Goal: Information Seeking & Learning: Learn about a topic

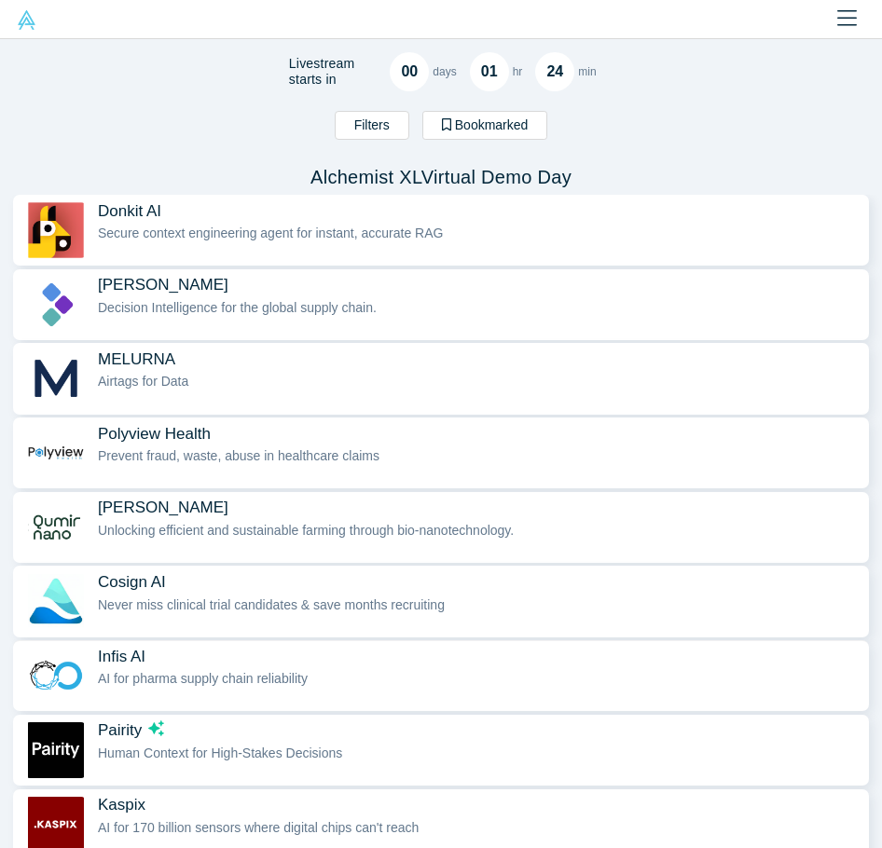
scroll to position [93, 0]
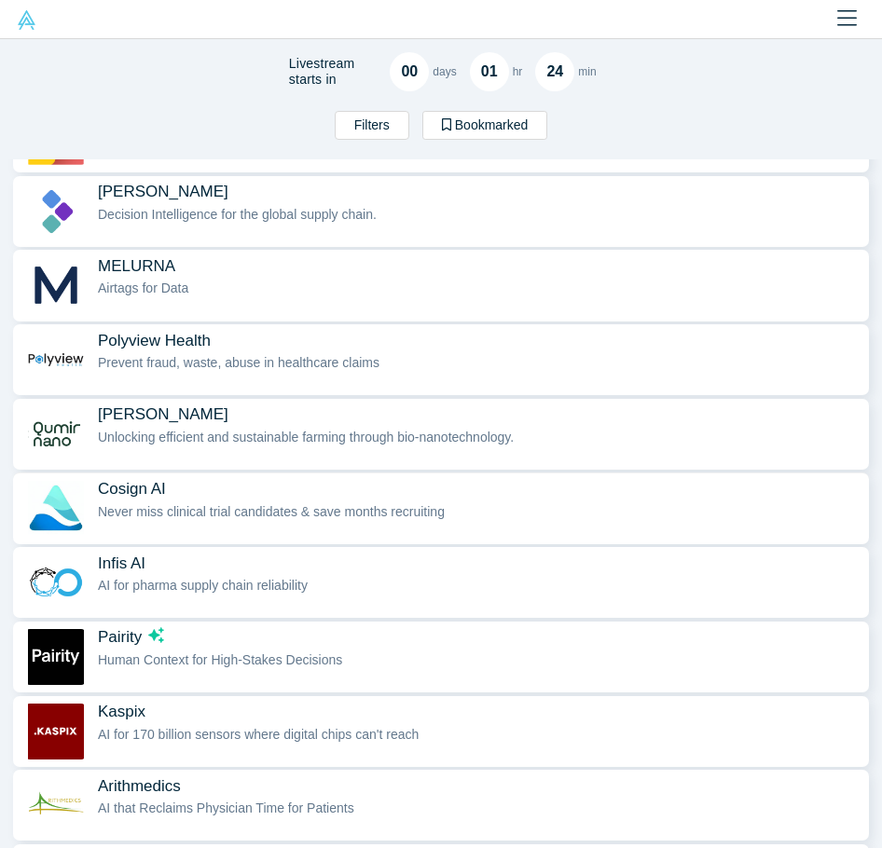
click at [120, 475] on button "Cosign AI Never miss clinical trial candidates & save months recruiting" at bounding box center [441, 508] width 856 height 69
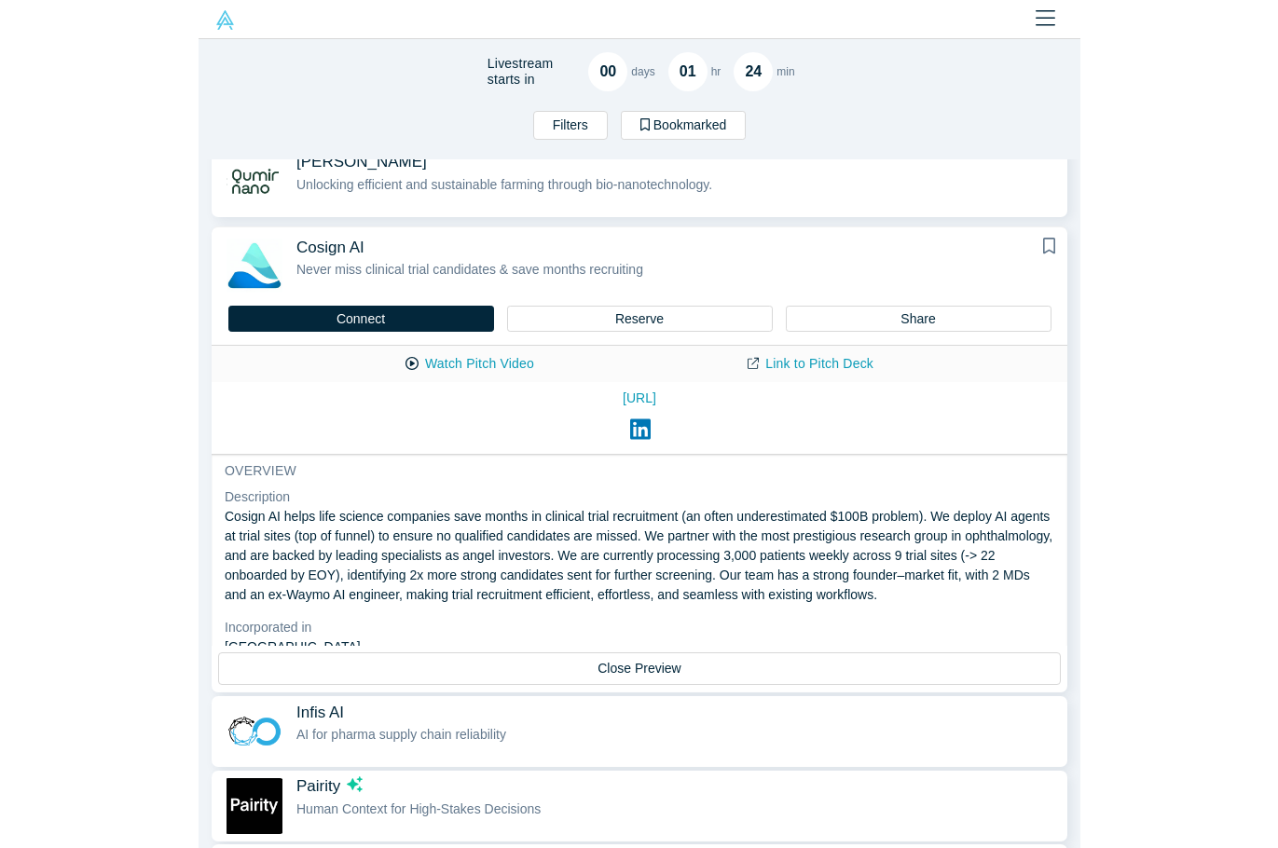
scroll to position [313, 0]
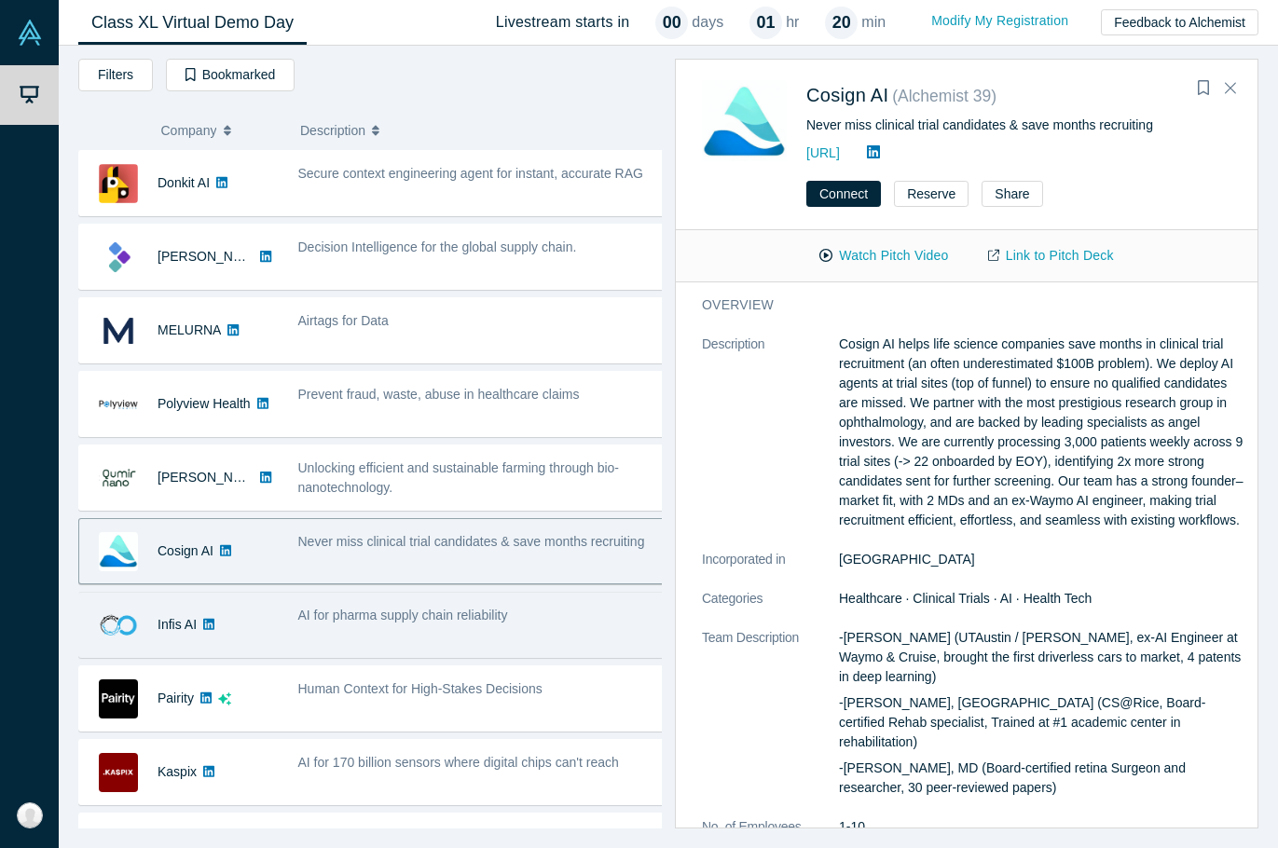
click at [326, 635] on div "AI for pharma supply chain reliability" at bounding box center [481, 625] width 387 height 59
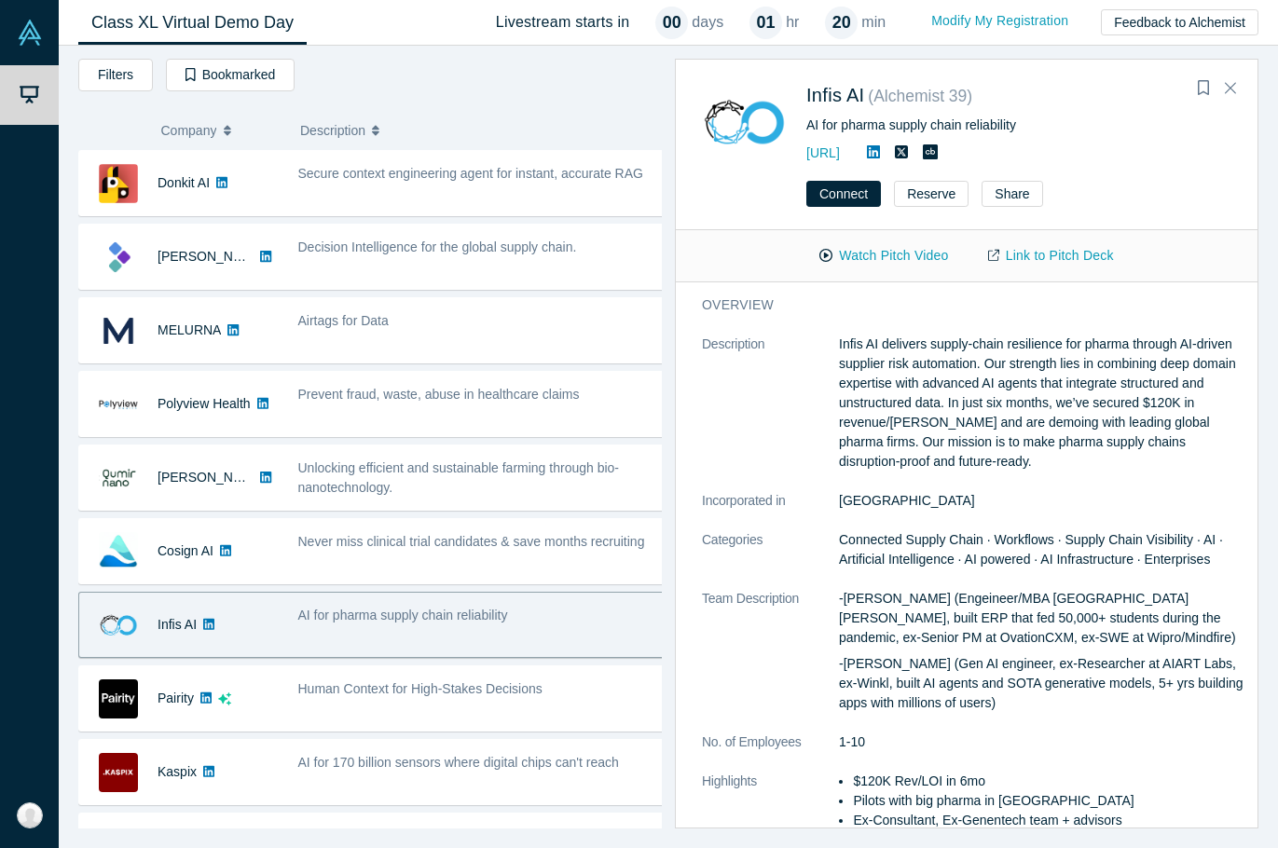
click at [277, 617] on div "Infis AI" at bounding box center [179, 625] width 200 height 64
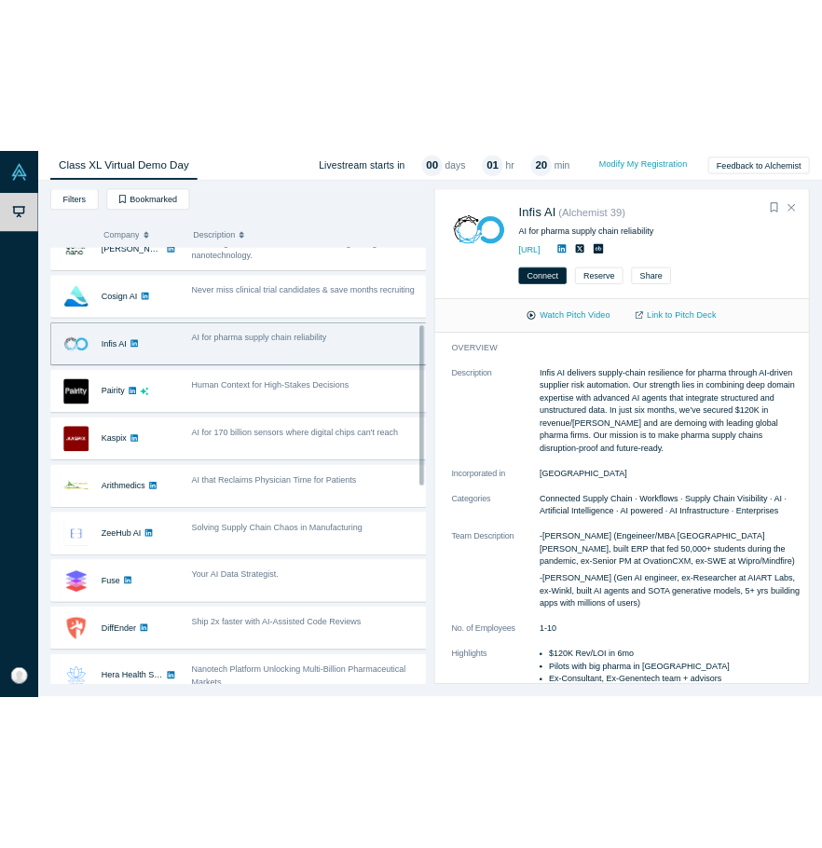
scroll to position [373, 0]
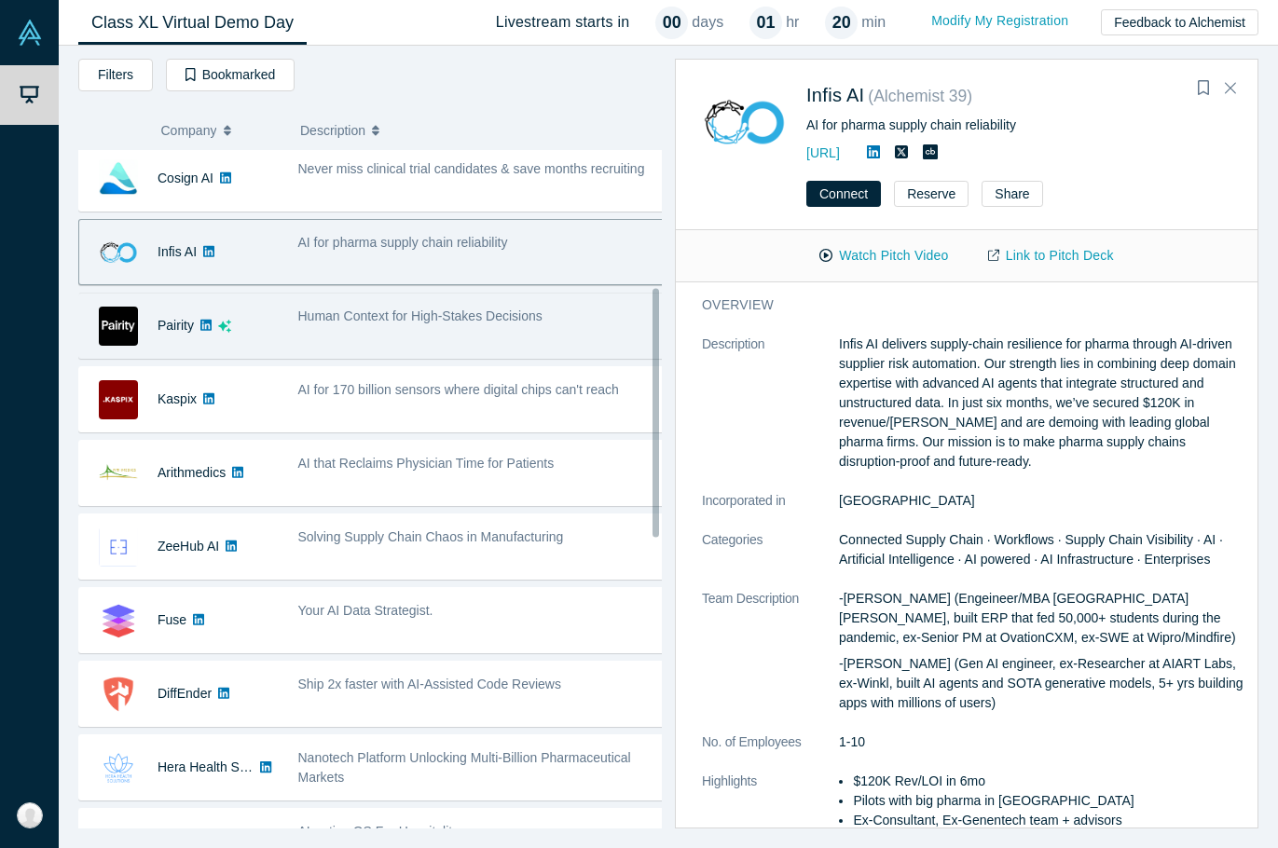
click at [333, 349] on div "Human Context for High-Stakes Decisions" at bounding box center [481, 325] width 387 height 59
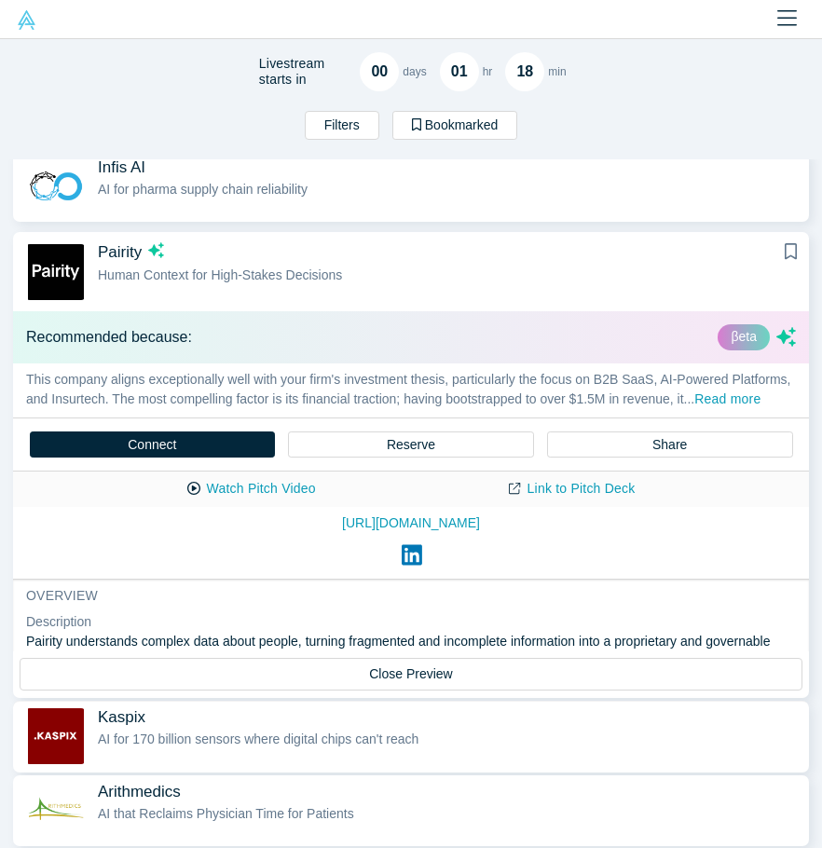
scroll to position [466, 0]
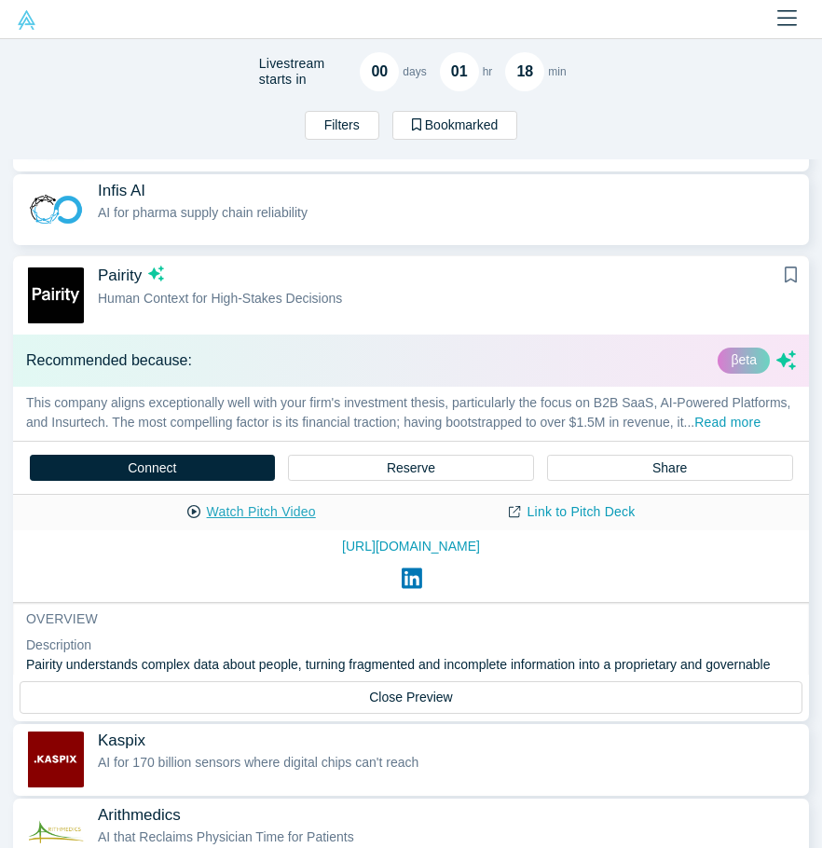
click at [240, 529] on button "Watch Pitch Video" at bounding box center [252, 512] width 168 height 33
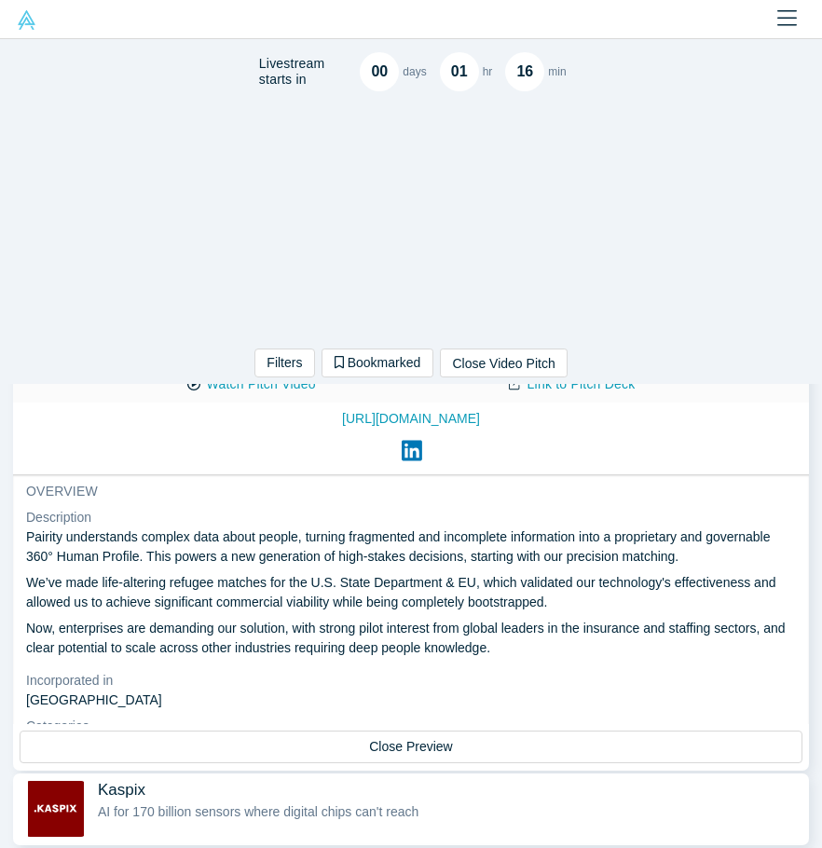
scroll to position [186, 0]
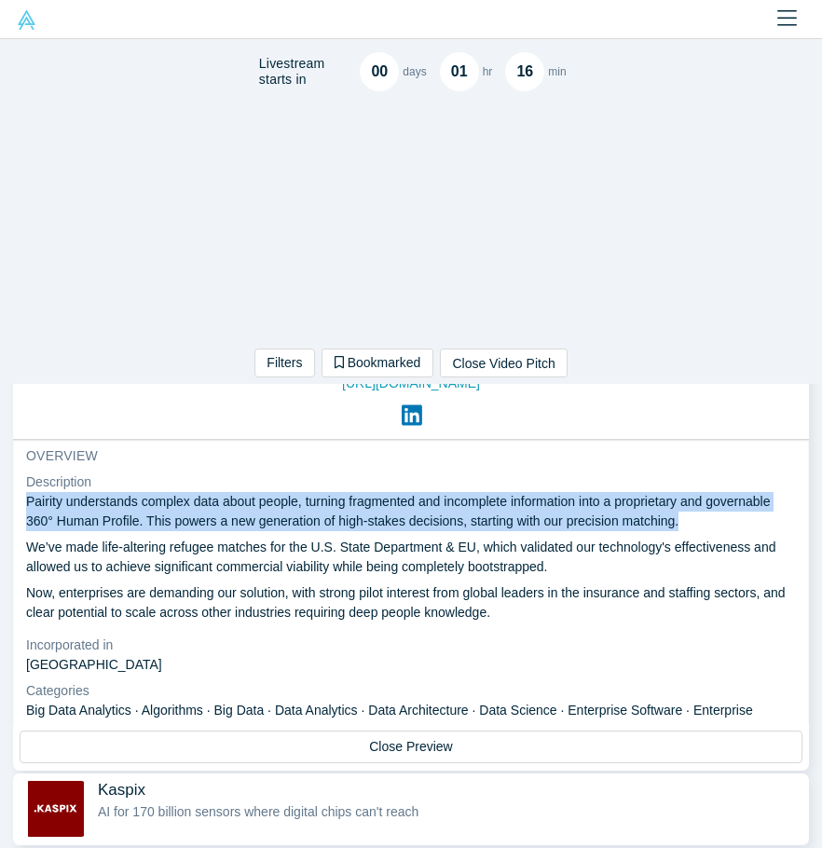
drag, startPoint x: 19, startPoint y: 515, endPoint x: 774, endPoint y: 541, distance: 755.6
click at [774, 541] on div "overview Description Pairity understands complex data about people, turning fra…" at bounding box center [411, 782] width 796 height 685
copy p "Pairity understands complex data about people, turning fragmented and incomplet…"
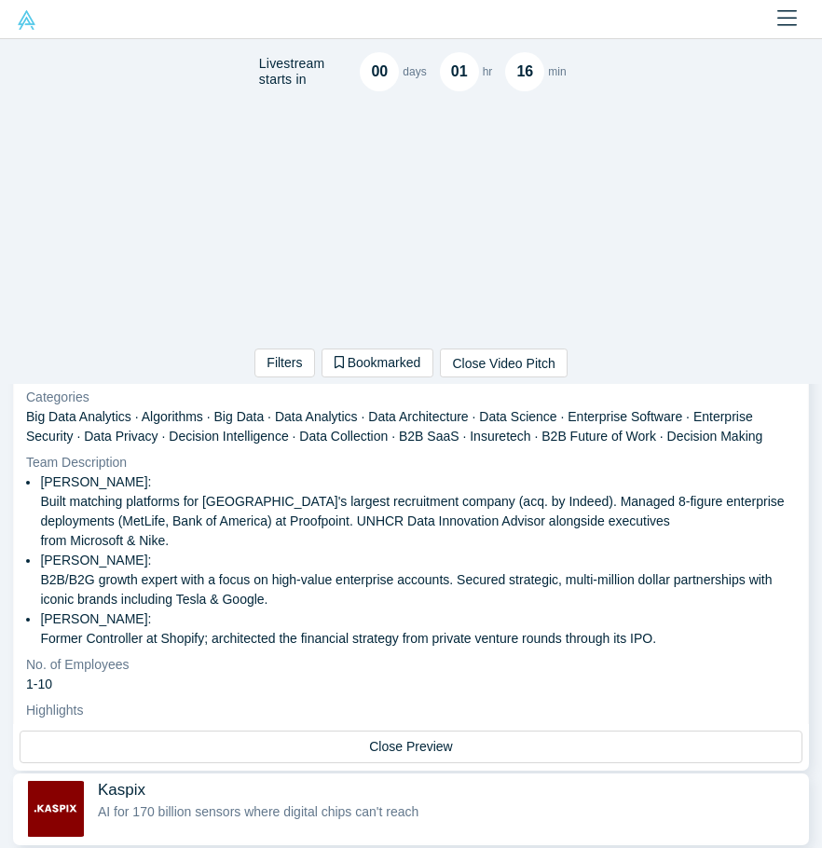
scroll to position [430, 0]
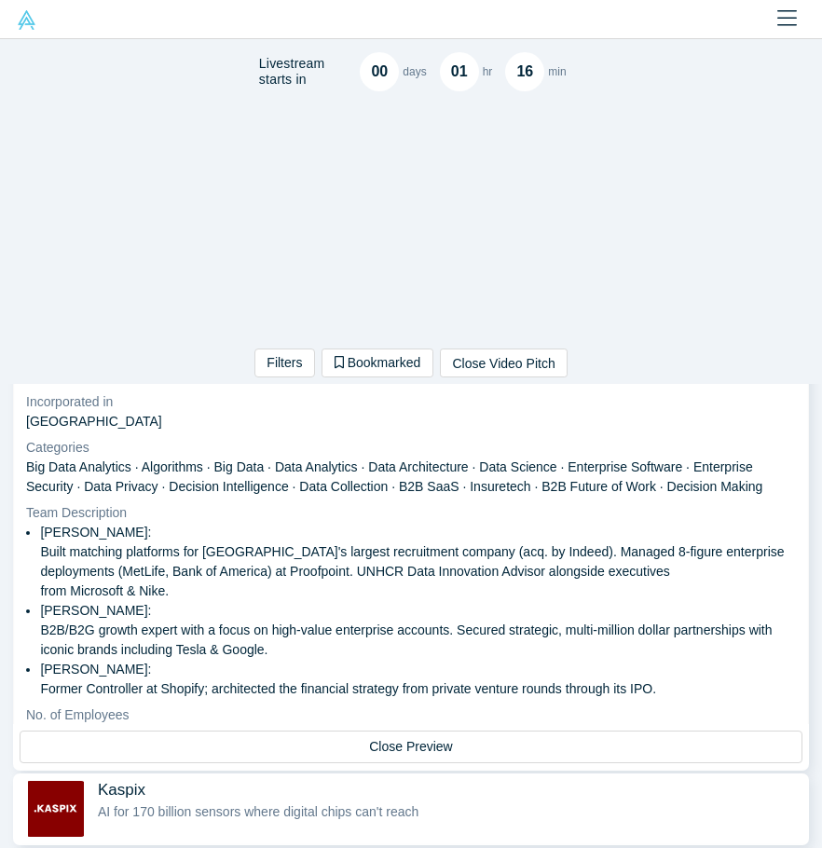
click at [319, 412] on dt "Incorporated in" at bounding box center [411, 402] width 770 height 20
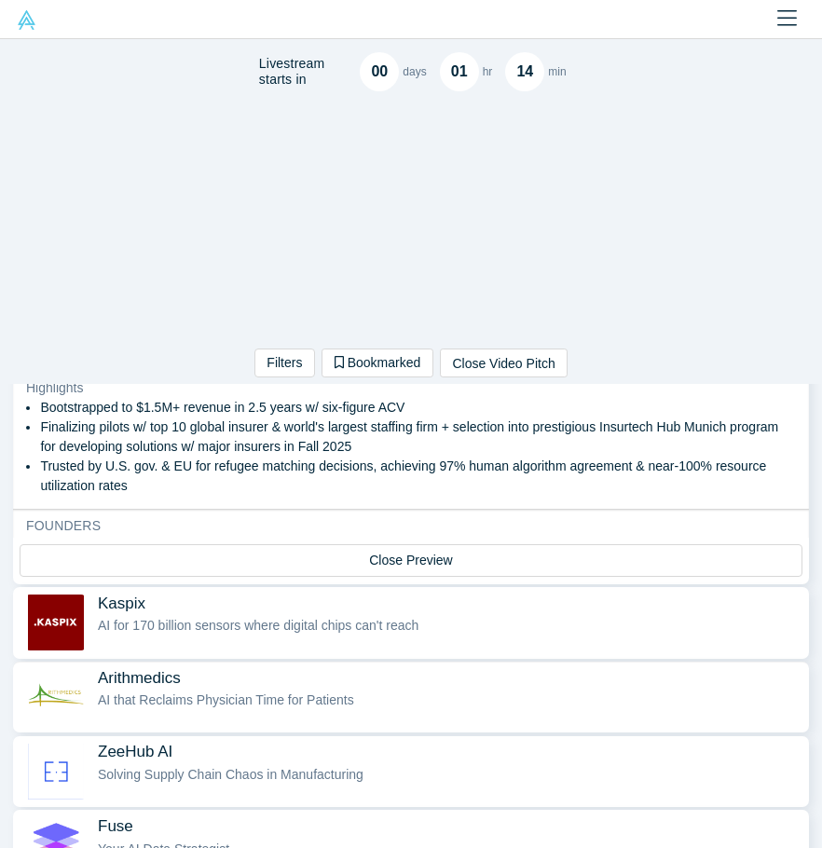
scroll to position [921, 0]
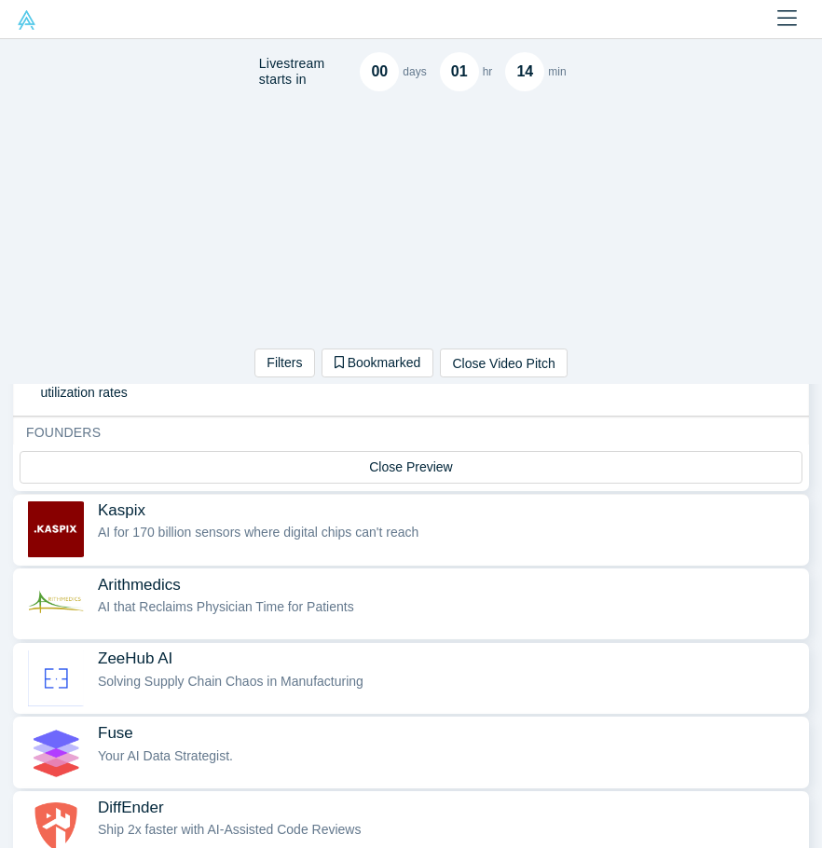
click at [232, 518] on div "Kaspix AI for 170 billion sensors where digital chips can't reach" at bounding box center [449, 530] width 702 height 59
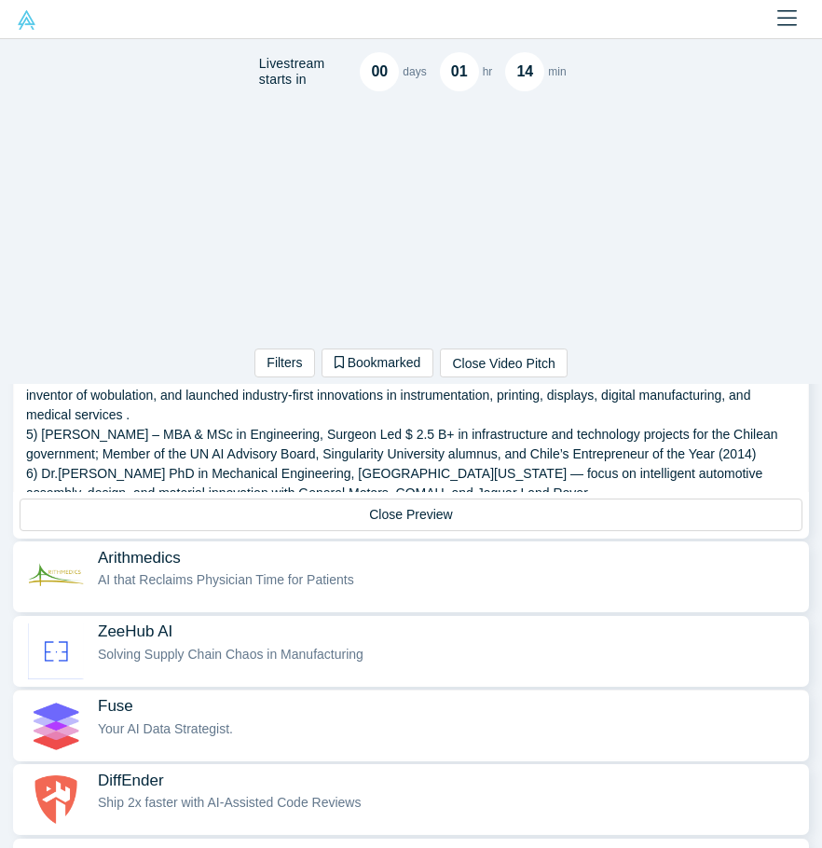
scroll to position [1085, 0]
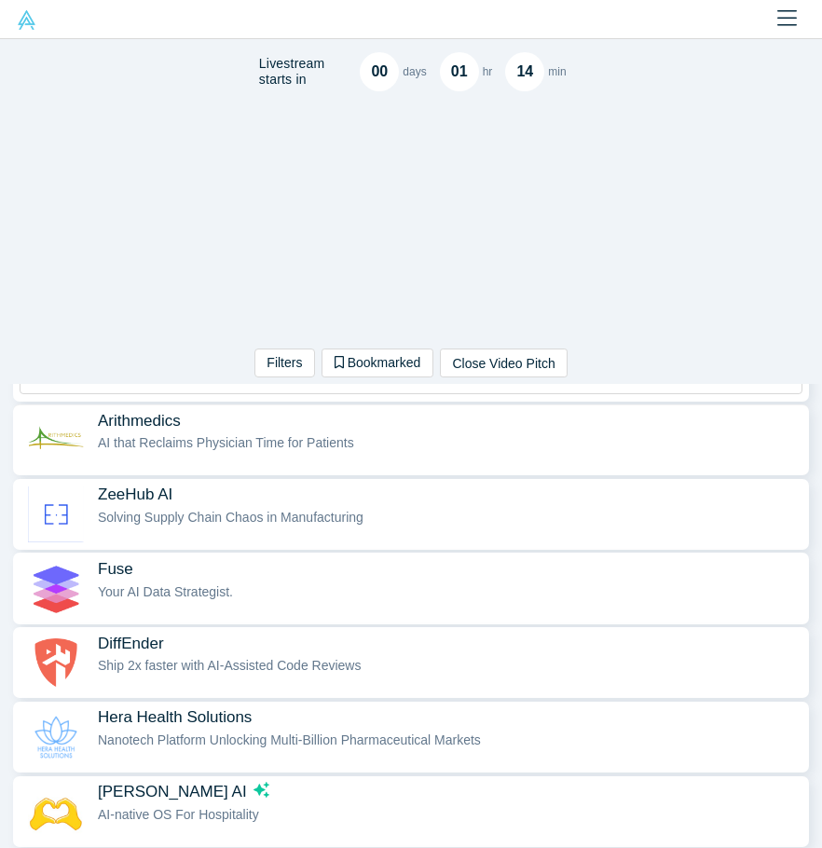
click at [268, 442] on span "AI that Reclaims Physician Time for Patients" at bounding box center [226, 442] width 256 height 15
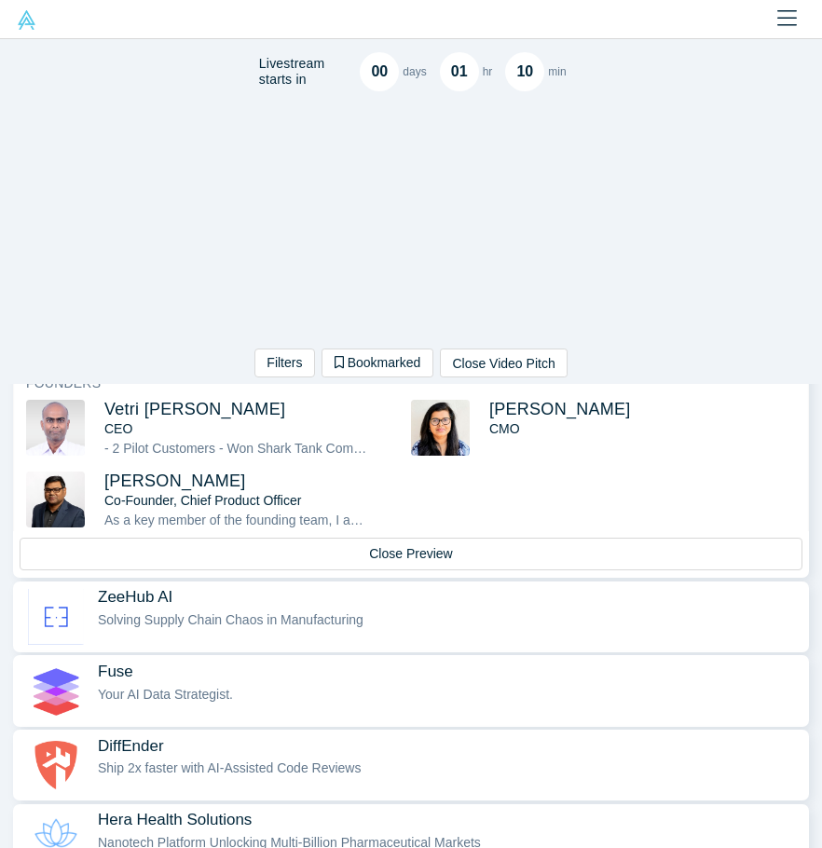
scroll to position [1067, 0]
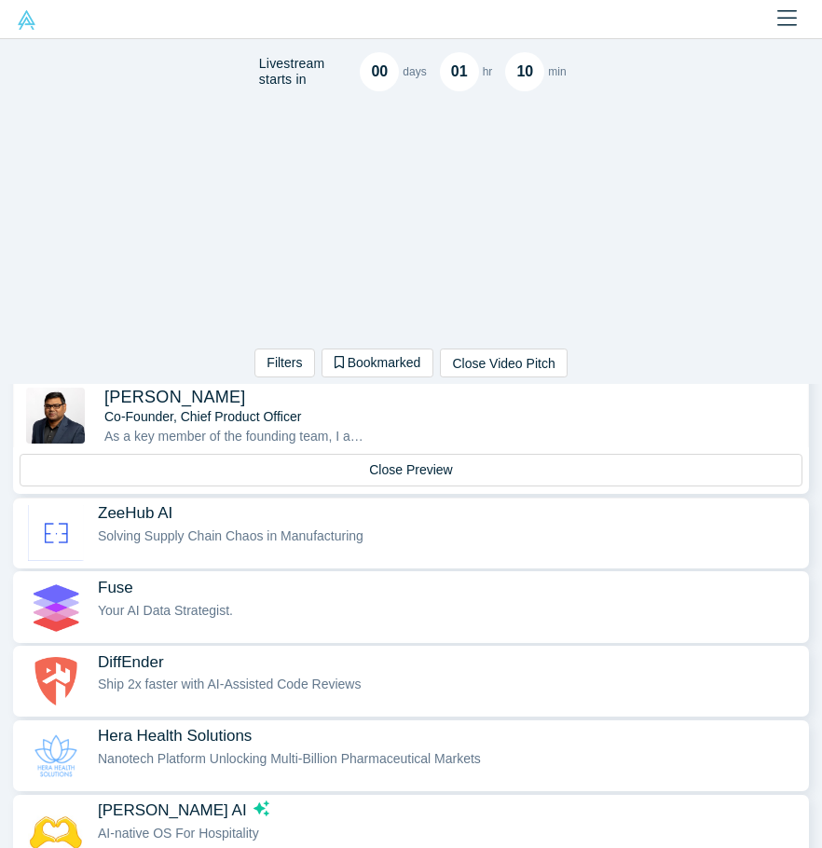
click at [340, 543] on div "ZeeHub AI Solving Supply Chain Chaos in Manufacturing" at bounding box center [449, 532] width 702 height 59
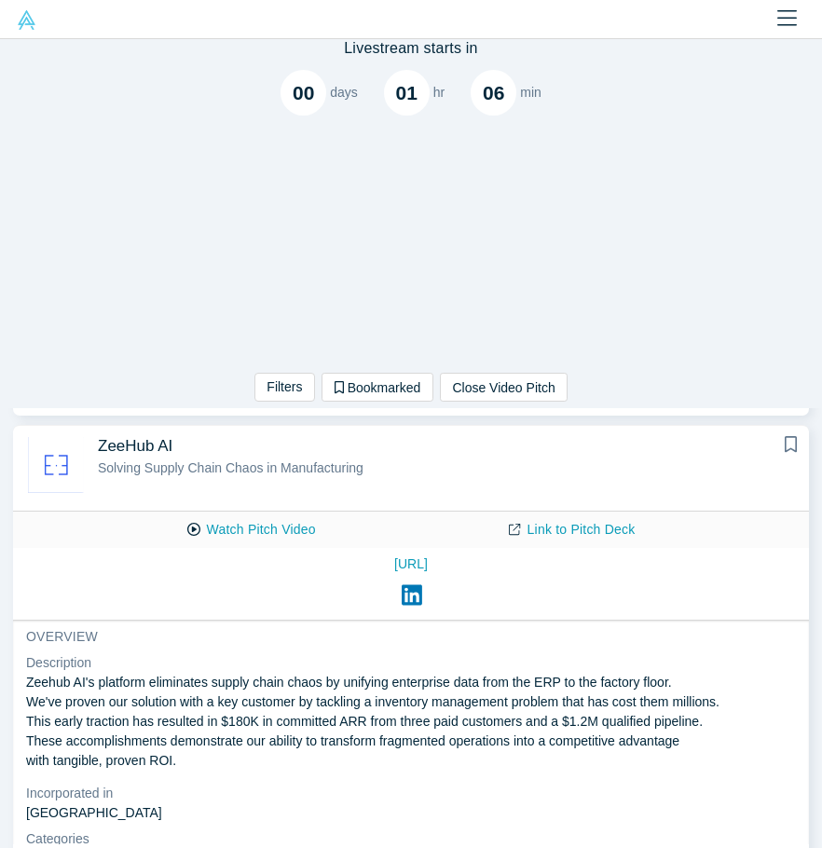
scroll to position [0, 0]
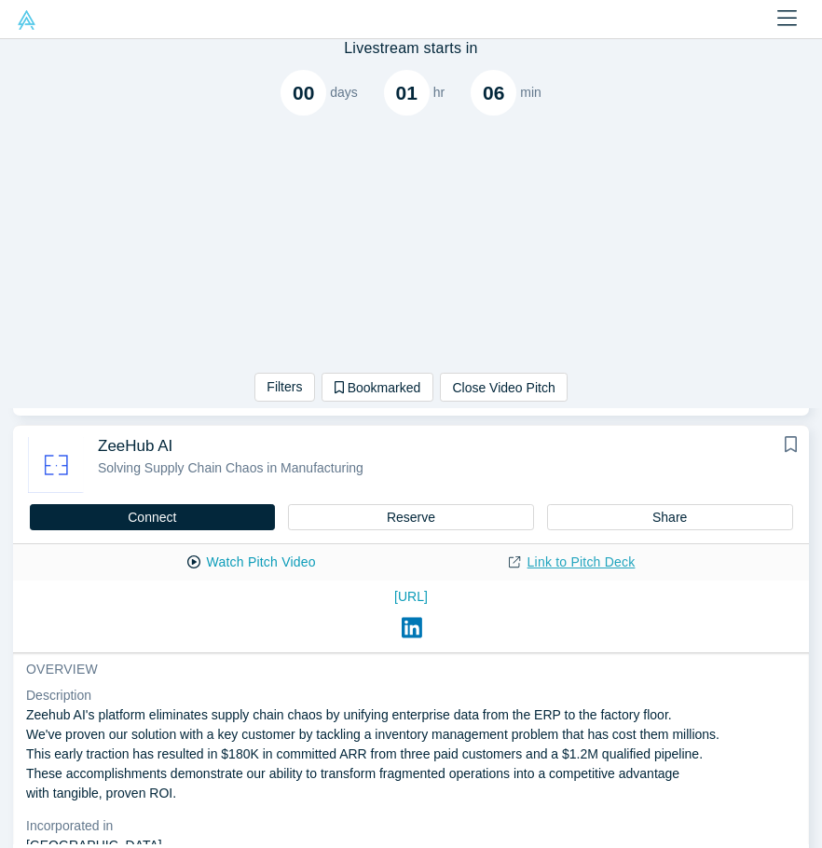
click at [575, 557] on link "Link to Pitch Deck" at bounding box center [571, 562] width 165 height 33
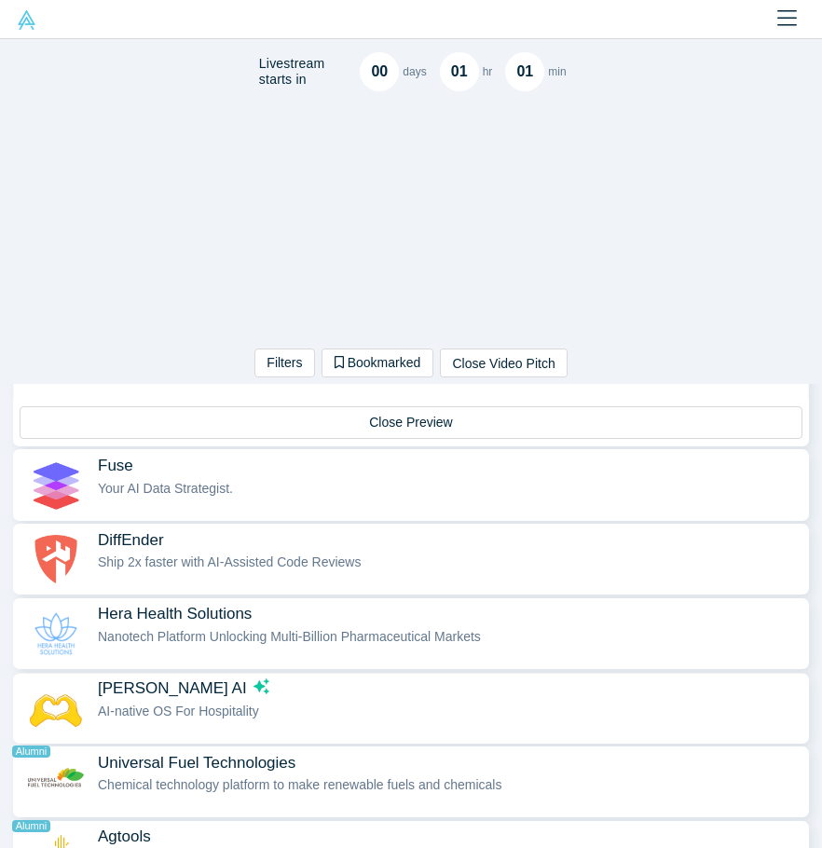
scroll to position [1234, 0]
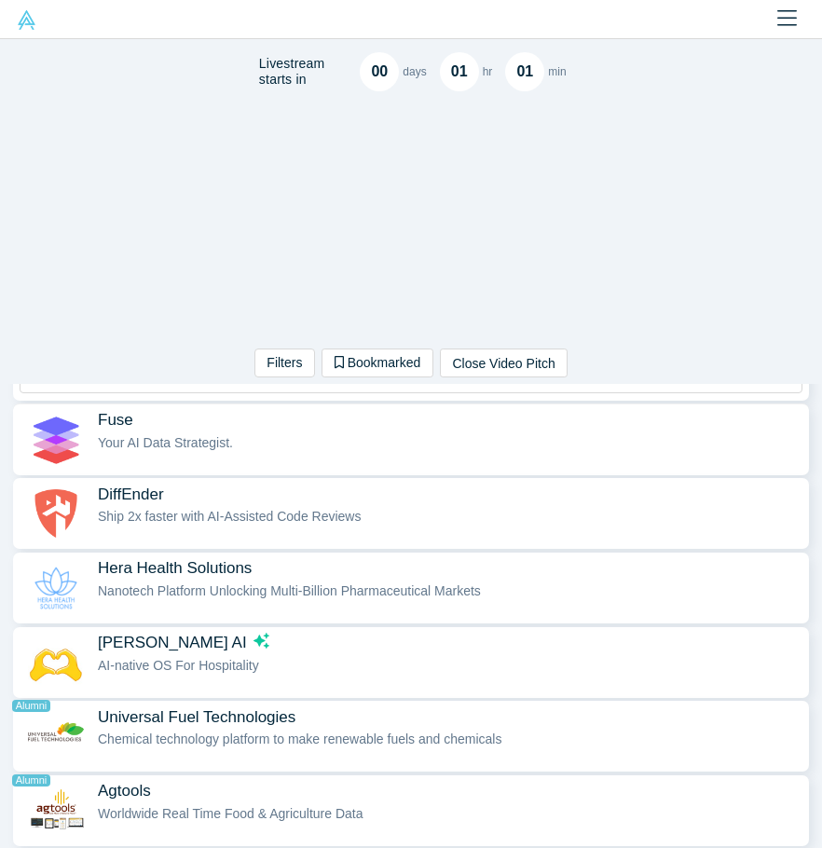
click at [251, 452] on div "Fuse Your AI Data Strategist." at bounding box center [449, 439] width 702 height 59
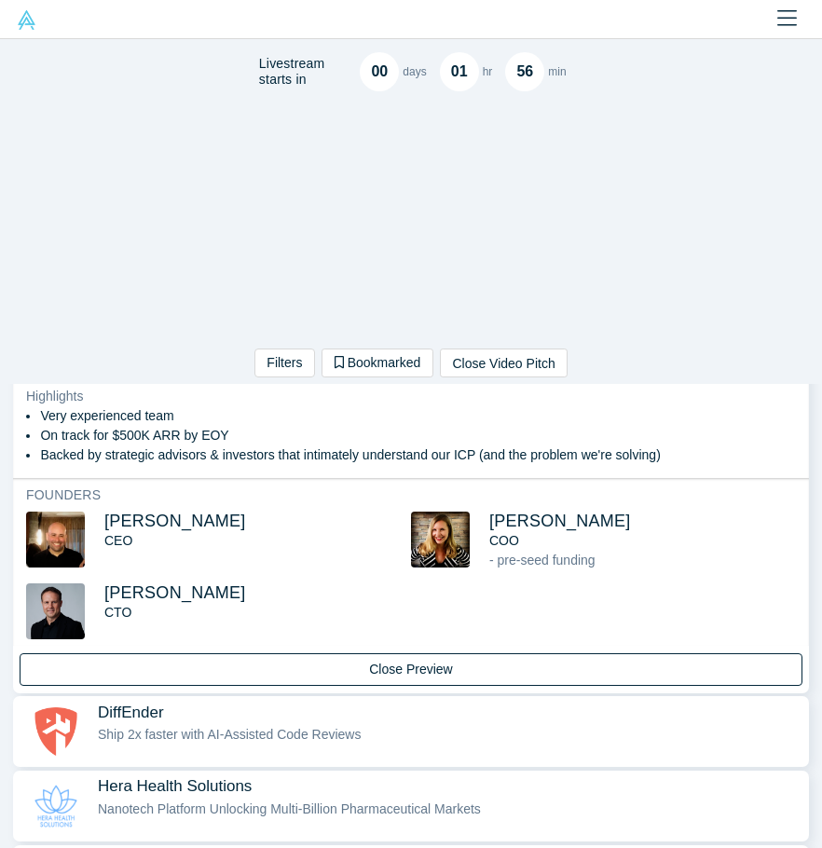
scroll to position [1141, 0]
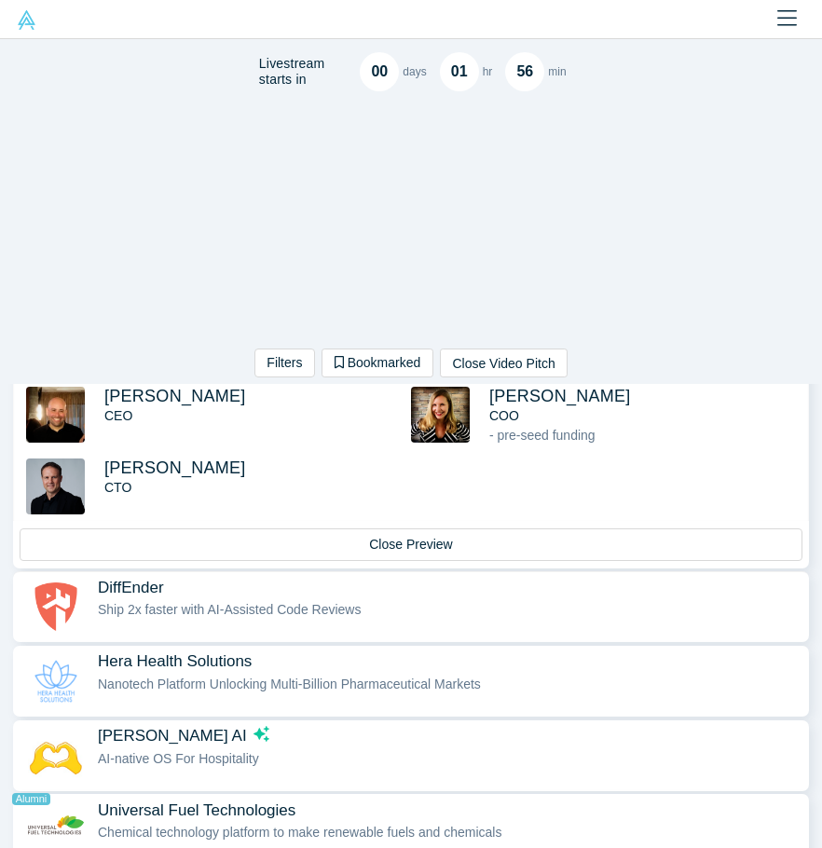
click at [171, 612] on span "Ship 2x faster with AI-Assisted Code Reviews" at bounding box center [229, 609] width 263 height 15
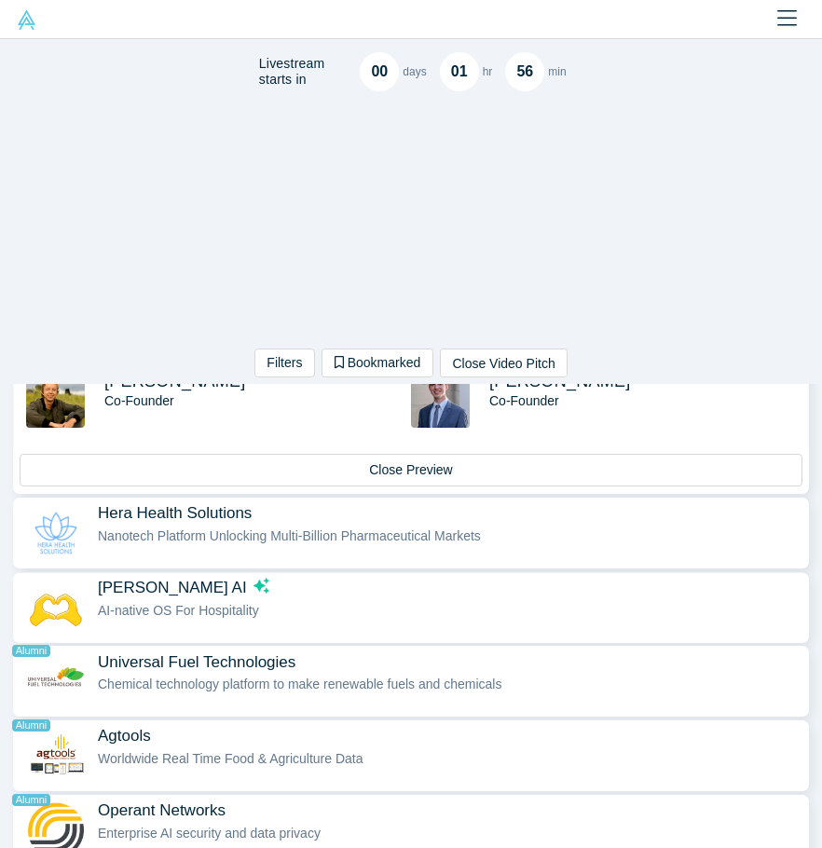
scroll to position [1383, 0]
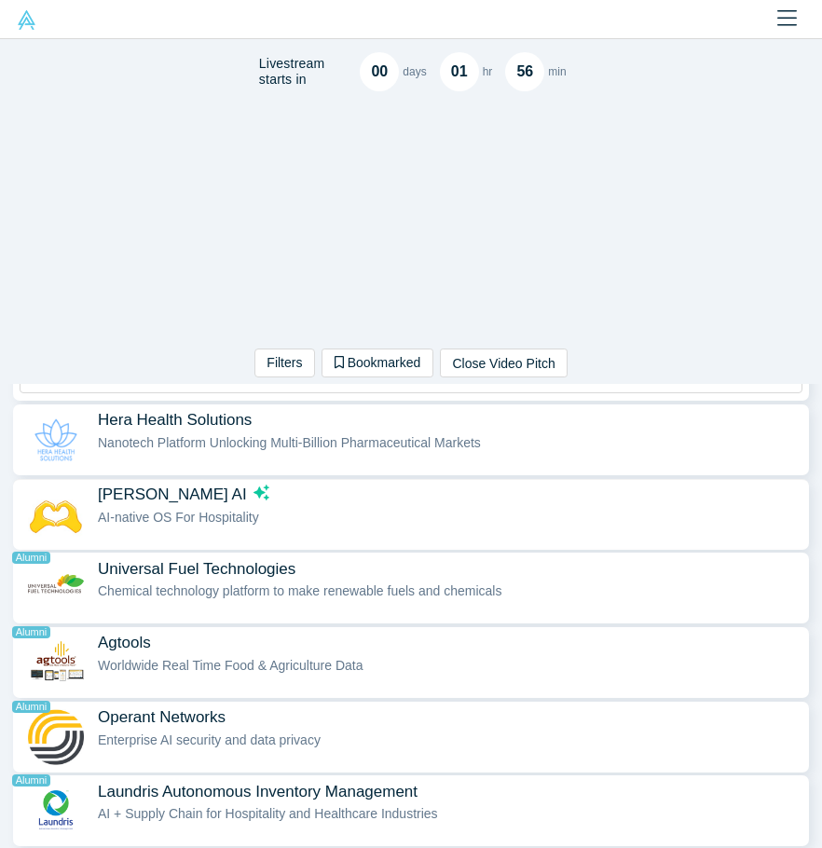
click at [253, 510] on span "AI-native OS For Hospitality" at bounding box center [178, 517] width 161 height 15
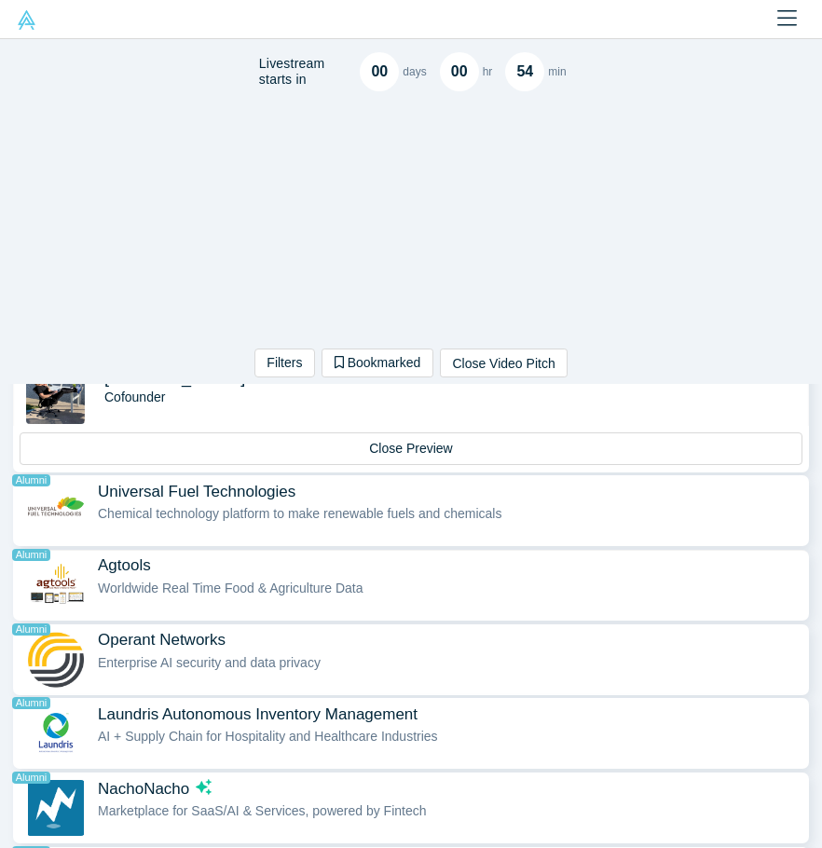
scroll to position [1492, 0]
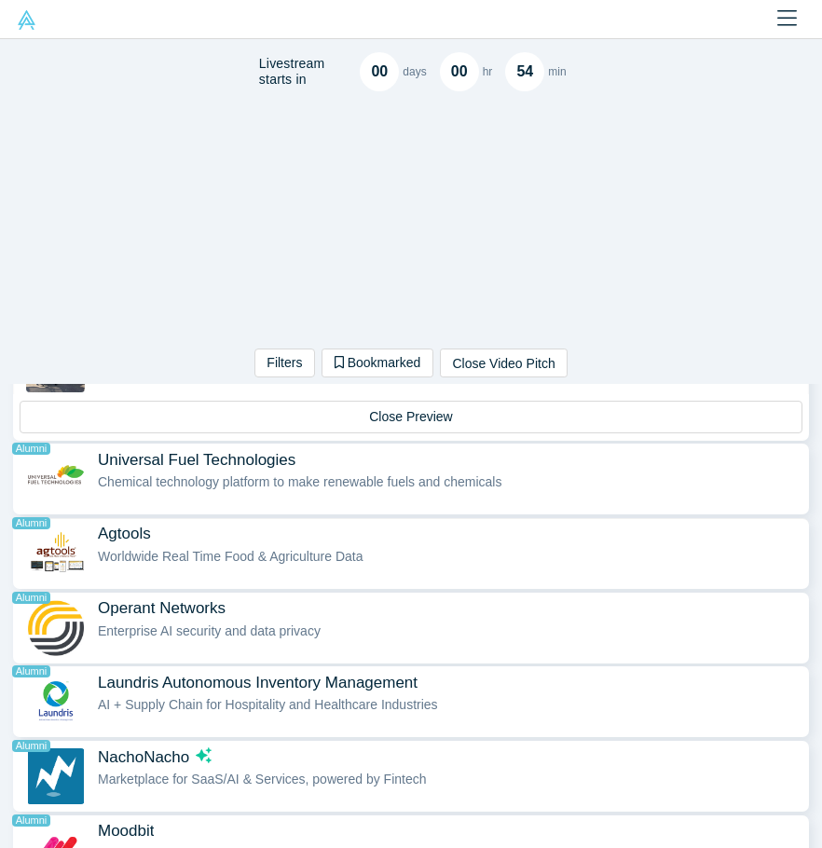
click at [337, 560] on span "Worldwide Real Time Food & Agriculture Data" at bounding box center [231, 556] width 266 height 15
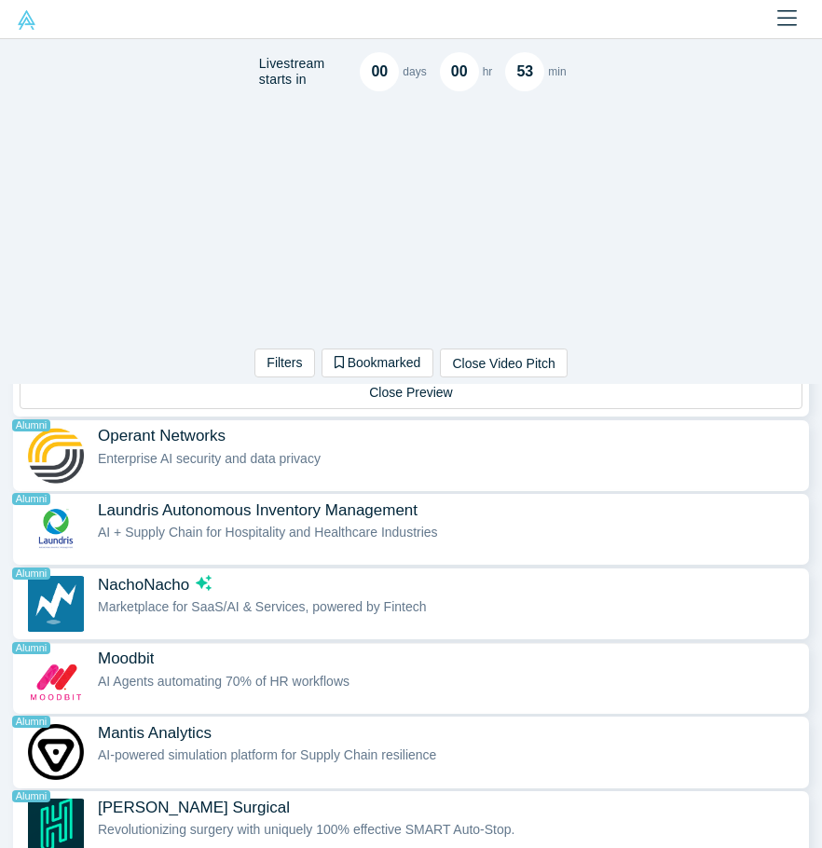
scroll to position [1680, 0]
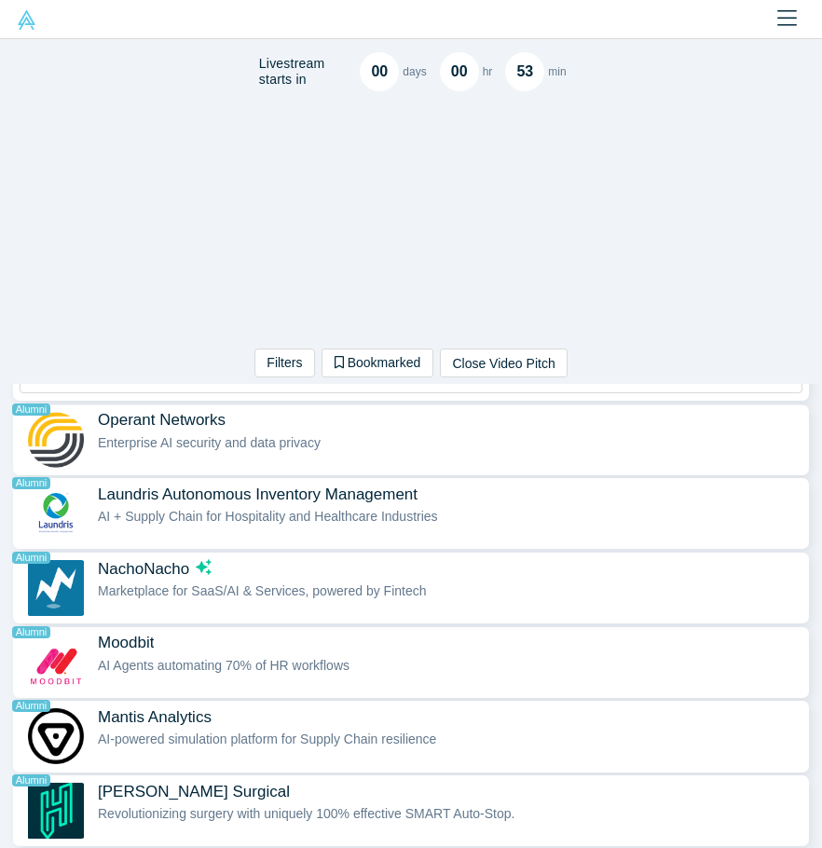
click at [266, 452] on div "Operant Networks Alumni Enterprise AI security and data privacy" at bounding box center [449, 439] width 702 height 59
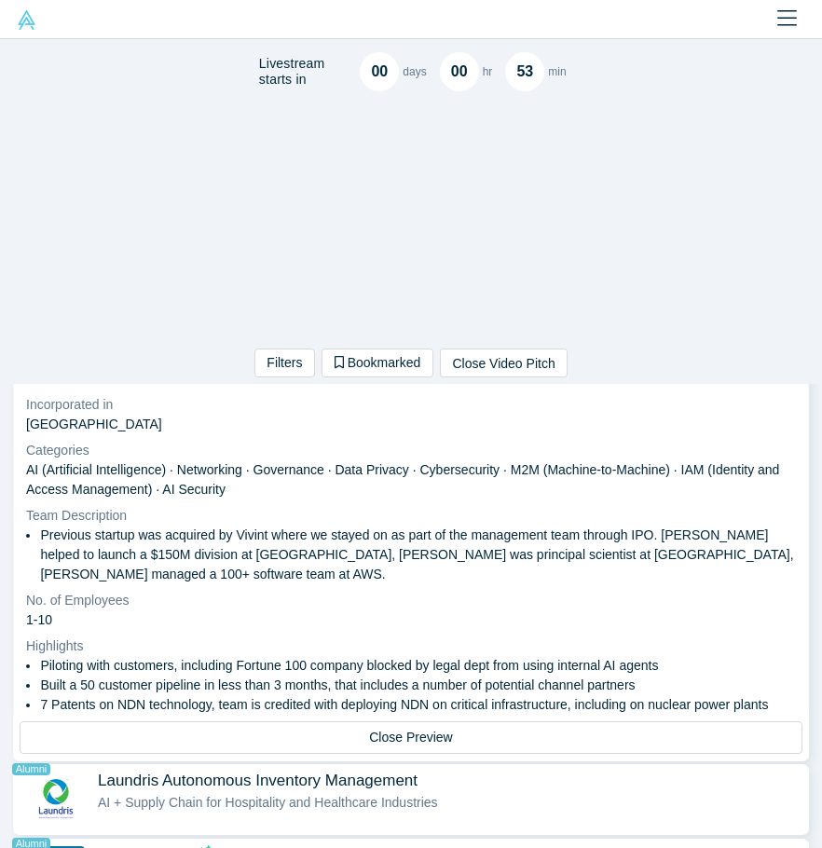
scroll to position [1197, 0]
